Goal: Obtain resource: Download file/media

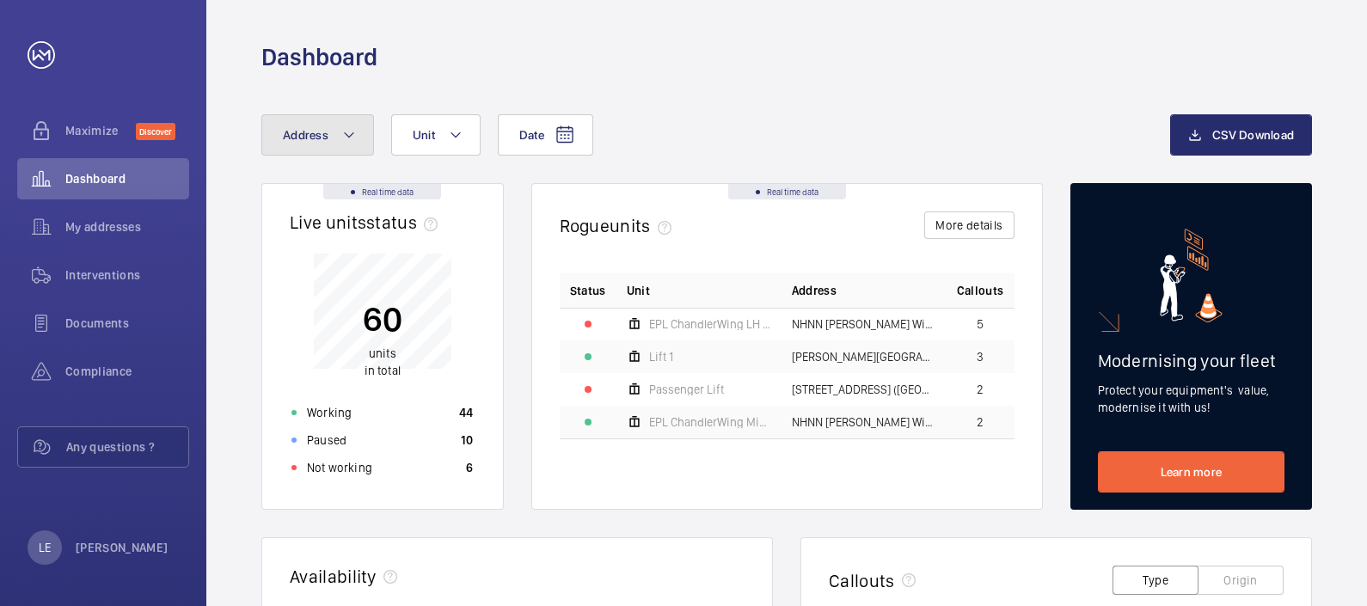
click at [333, 144] on button "Address" at bounding box center [317, 134] width 113 height 41
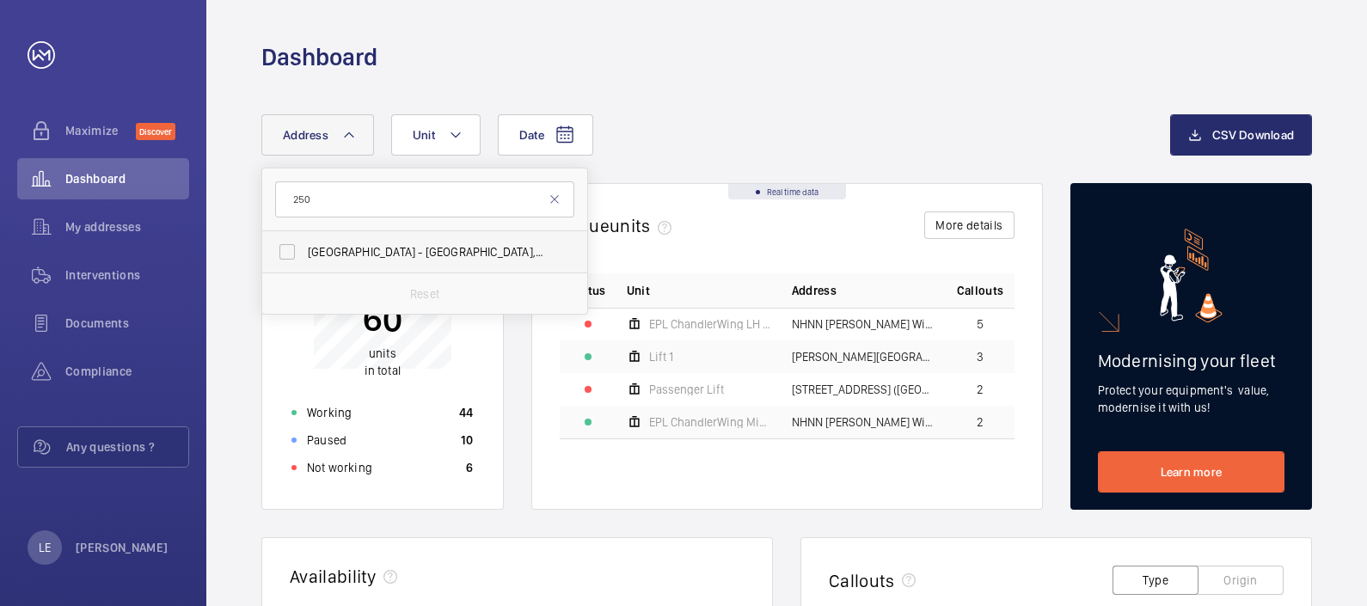
type input "250"
click at [402, 263] on label "[GEOGRAPHIC_DATA] - [GEOGRAPHIC_DATA], [STREET_ADDRESS]" at bounding box center [411, 251] width 299 height 41
click at [304, 263] on input "[GEOGRAPHIC_DATA] - [GEOGRAPHIC_DATA], [STREET_ADDRESS]" at bounding box center [287, 252] width 34 height 34
checkbox input "true"
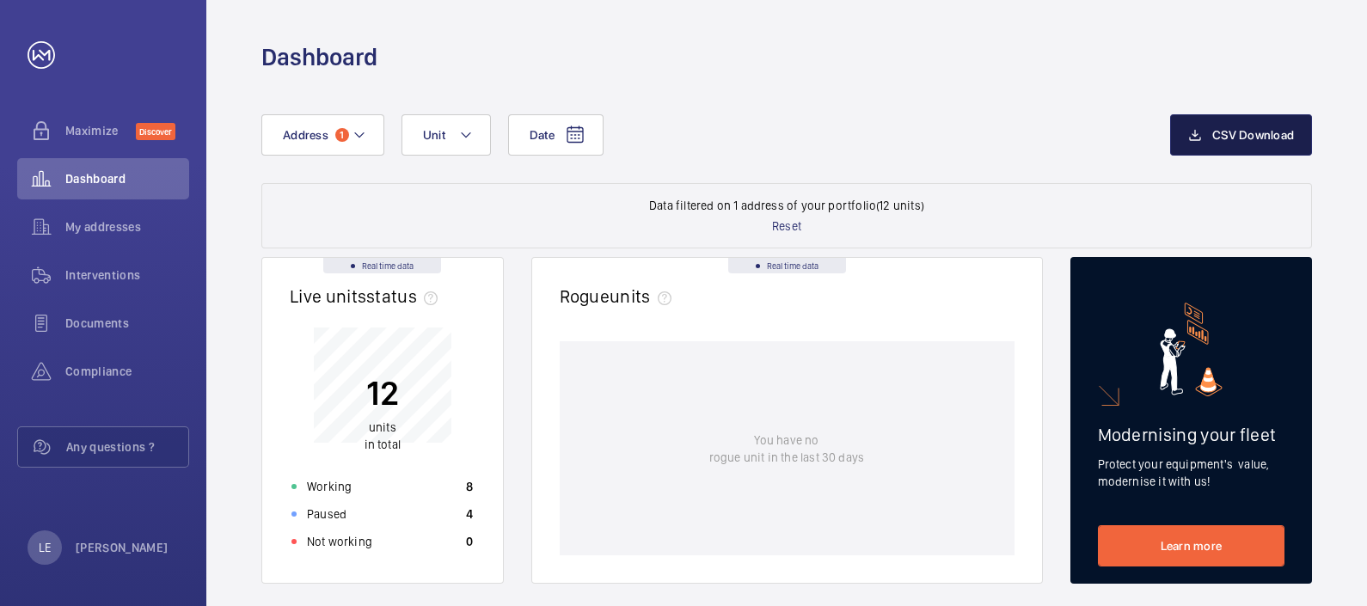
click at [1220, 114] on button "CSV Download" at bounding box center [1241, 134] width 142 height 41
click at [337, 135] on span "1" at bounding box center [342, 135] width 14 height 14
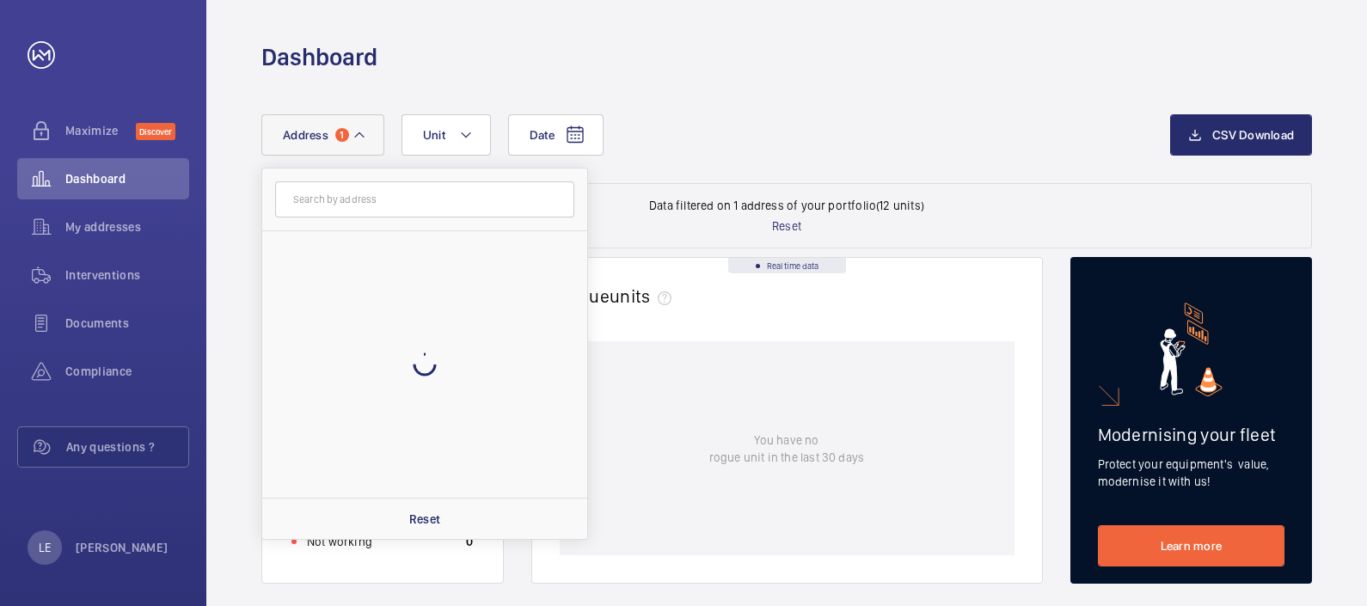
click at [343, 187] on input "text" at bounding box center [424, 199] width 299 height 36
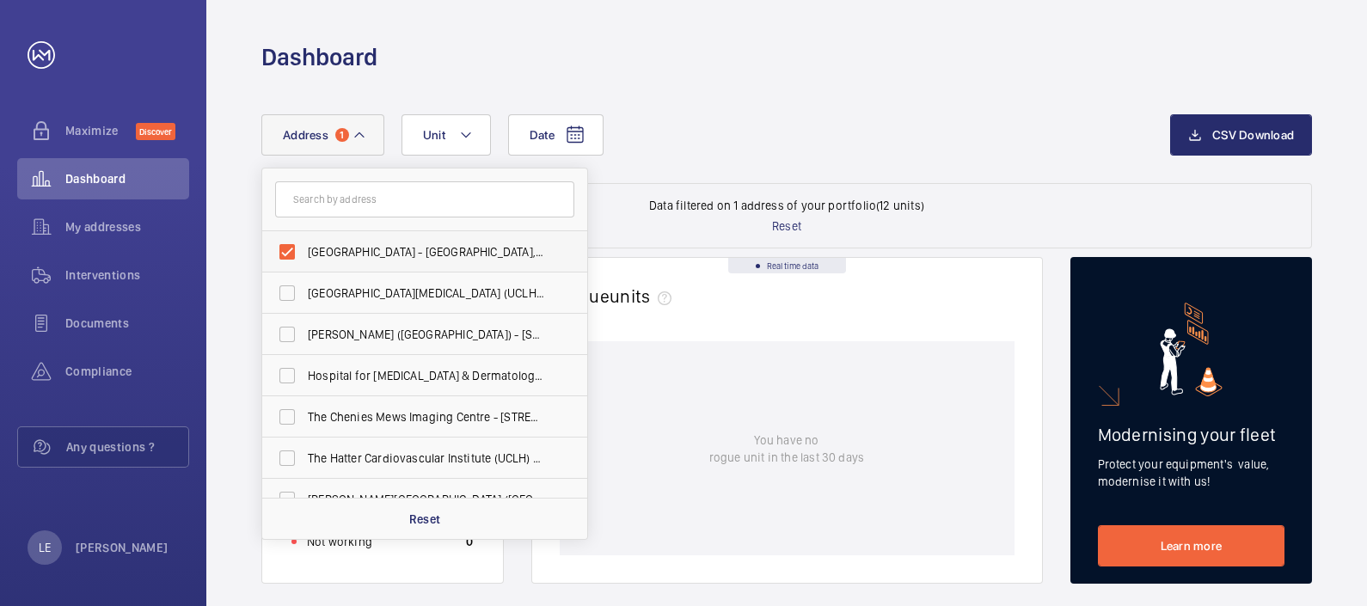
click at [352, 246] on span "[GEOGRAPHIC_DATA] - [GEOGRAPHIC_DATA], [STREET_ADDRESS]" at bounding box center [426, 251] width 236 height 17
click at [304, 246] on input "[GEOGRAPHIC_DATA] - [GEOGRAPHIC_DATA], [STREET_ADDRESS]" at bounding box center [287, 252] width 34 height 34
checkbox input "false"
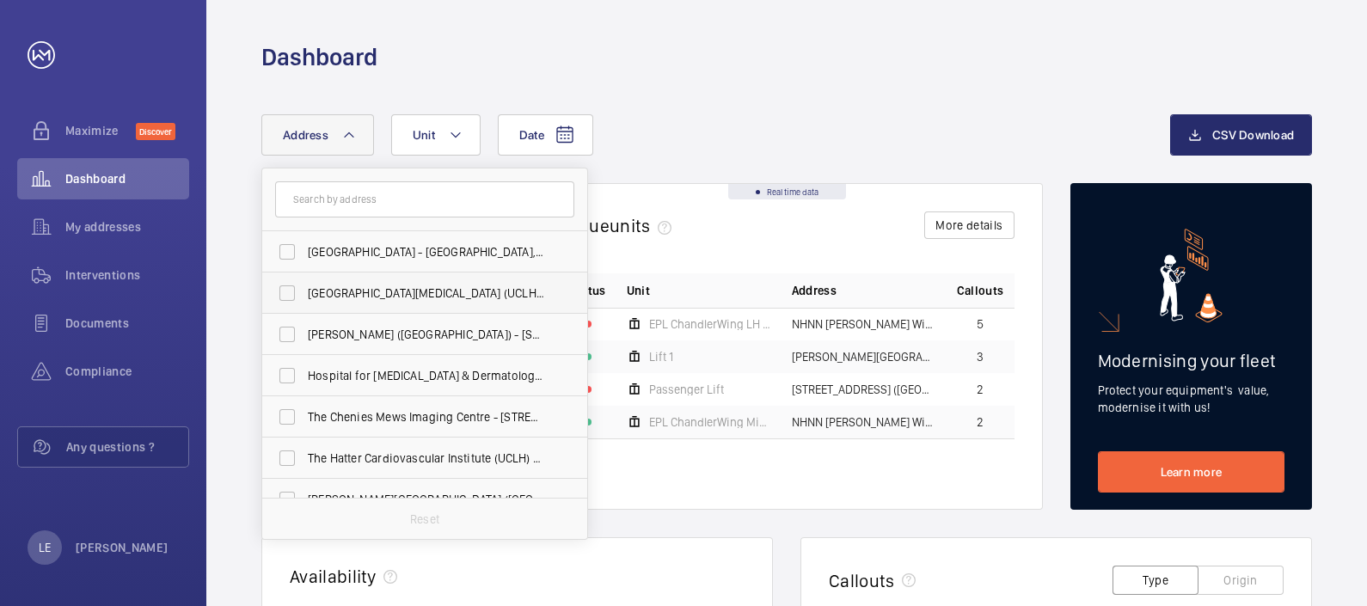
click at [404, 291] on span "[GEOGRAPHIC_DATA][MEDICAL_DATA] (UCLH) - [PERSON_NAME][GEOGRAPHIC_DATA]" at bounding box center [426, 292] width 236 height 17
click at [304, 291] on input "[GEOGRAPHIC_DATA][MEDICAL_DATA] (UCLH) - [PERSON_NAME][GEOGRAPHIC_DATA]" at bounding box center [287, 293] width 34 height 34
checkbox input "true"
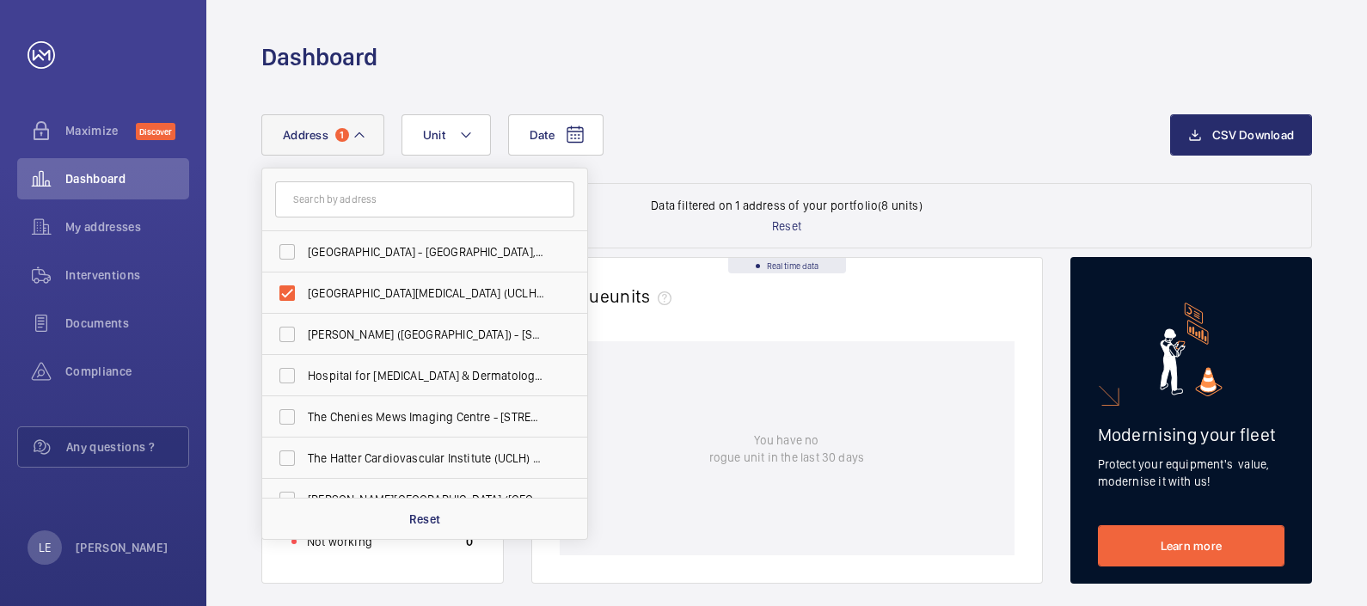
click at [870, 142] on div "Date Address 1 [GEOGRAPHIC_DATA] - [GEOGRAPHIC_DATA], [STREET_ADDRESS][GEOGRAPH…" at bounding box center [715, 134] width 908 height 41
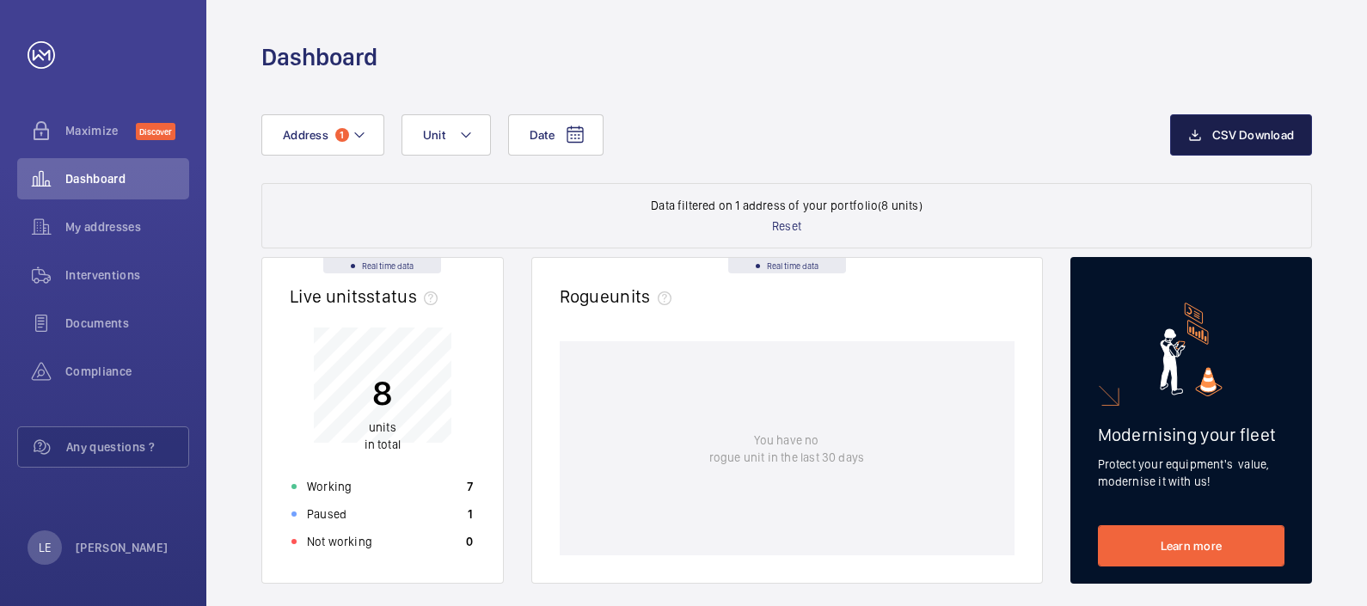
click at [1261, 142] on button "CSV Download" at bounding box center [1241, 134] width 142 height 41
